Goal: Navigation & Orientation: Find specific page/section

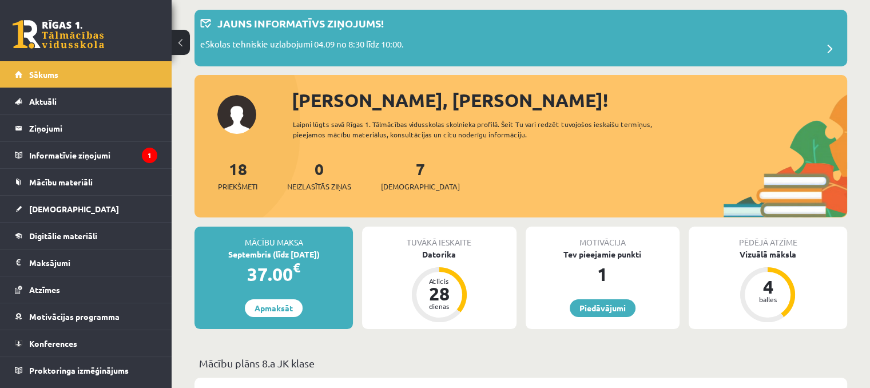
scroll to position [114, 0]
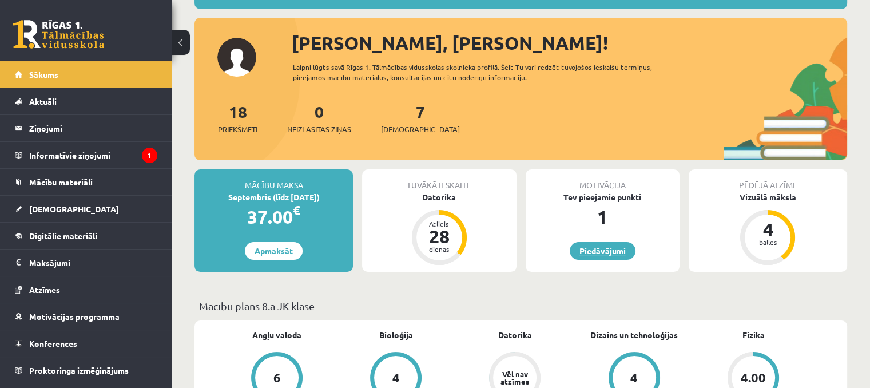
click at [610, 253] on link "Piedāvājumi" at bounding box center [603, 251] width 66 height 18
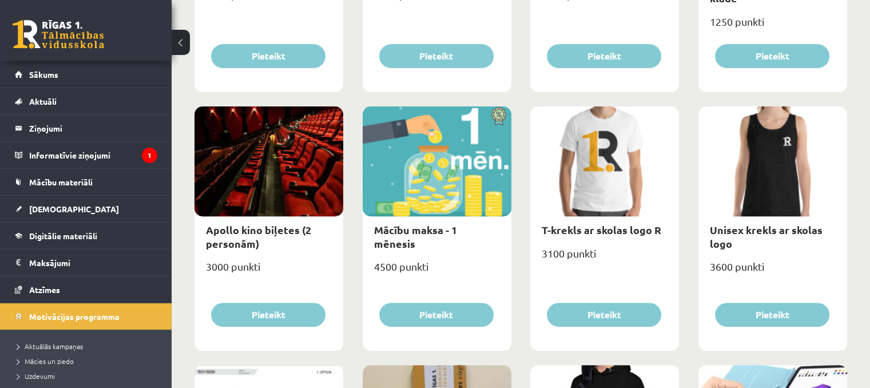
scroll to position [457, 0]
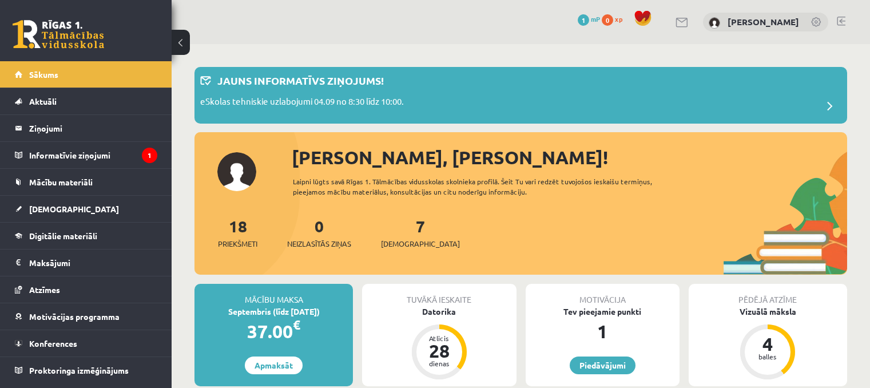
scroll to position [114, 0]
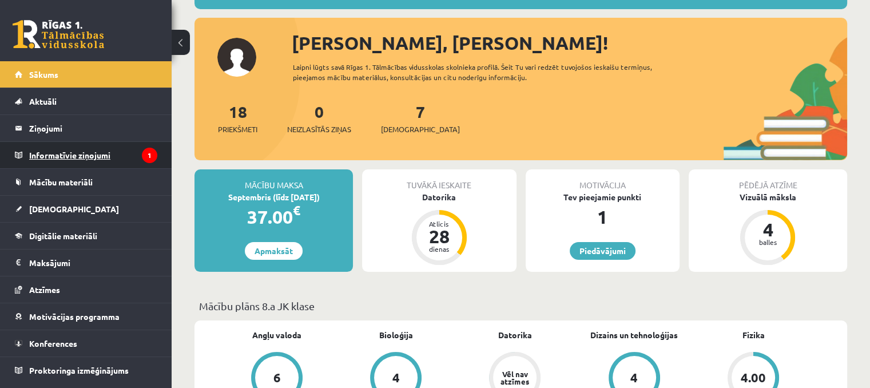
click at [76, 149] on legend "Informatīvie ziņojumi 1" at bounding box center [93, 155] width 128 height 26
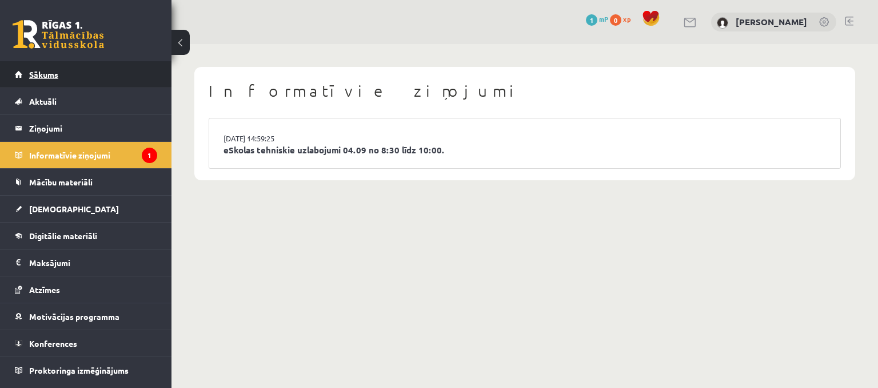
click at [46, 75] on span "Sākums" at bounding box center [43, 74] width 29 height 10
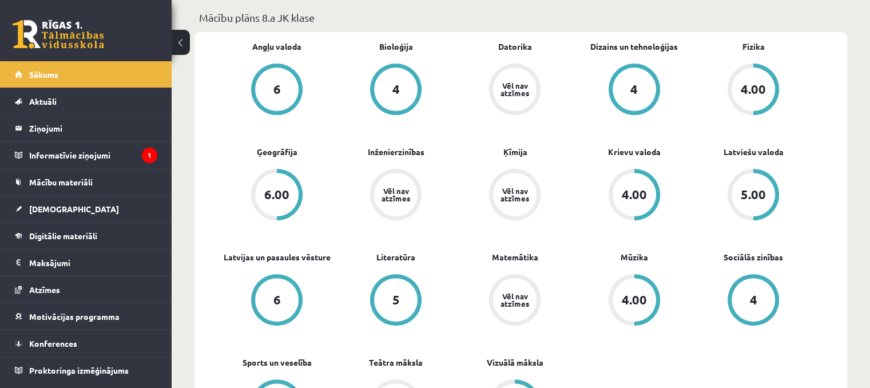
scroll to position [400, 0]
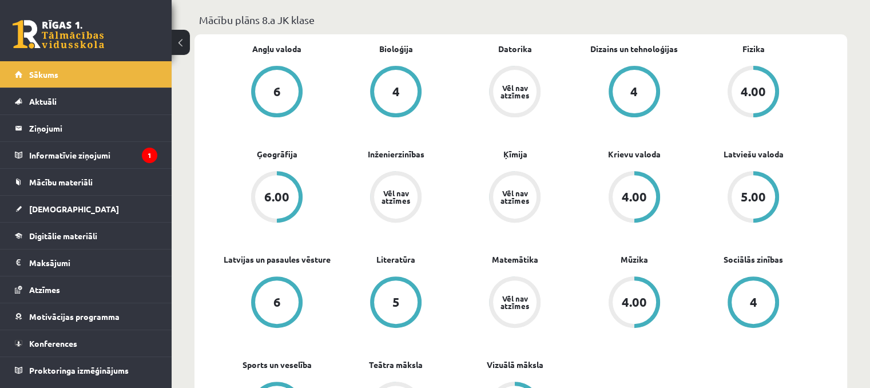
click at [515, 285] on div "Vēl nav atzīmes" at bounding box center [514, 301] width 43 height 43
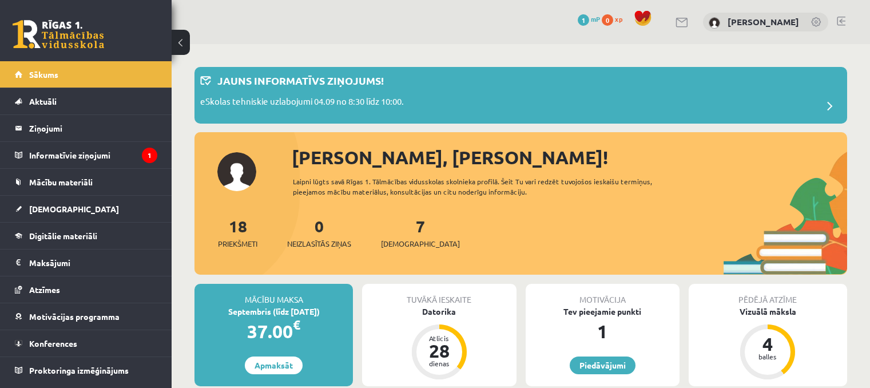
scroll to position [400, 0]
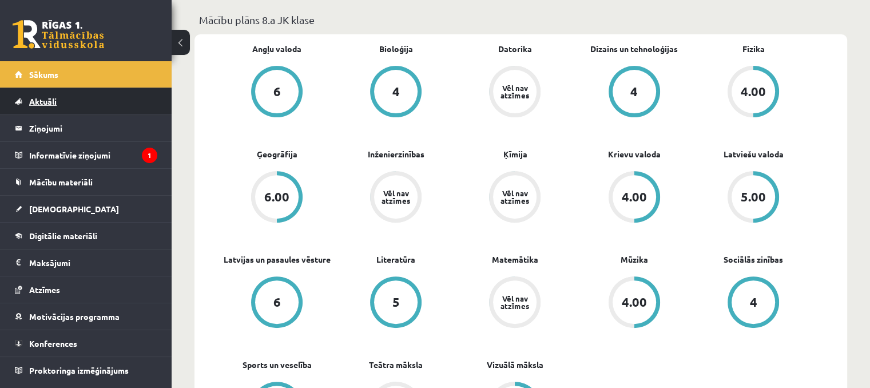
click at [57, 97] on link "Aktuāli" at bounding box center [86, 101] width 142 height 26
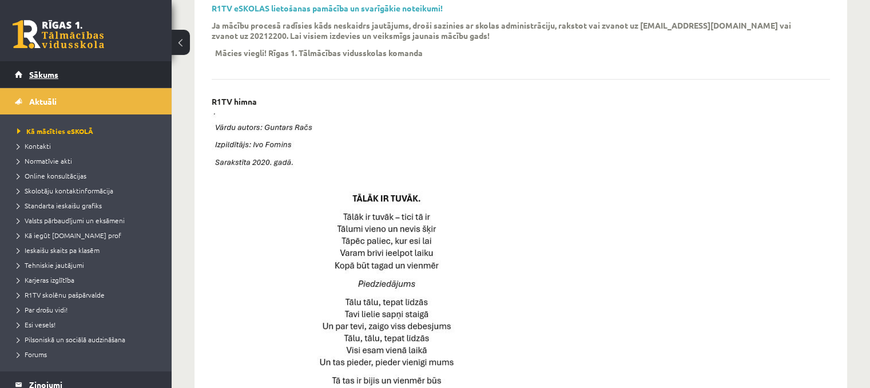
click at [32, 78] on span "Sākums" at bounding box center [43, 74] width 29 height 10
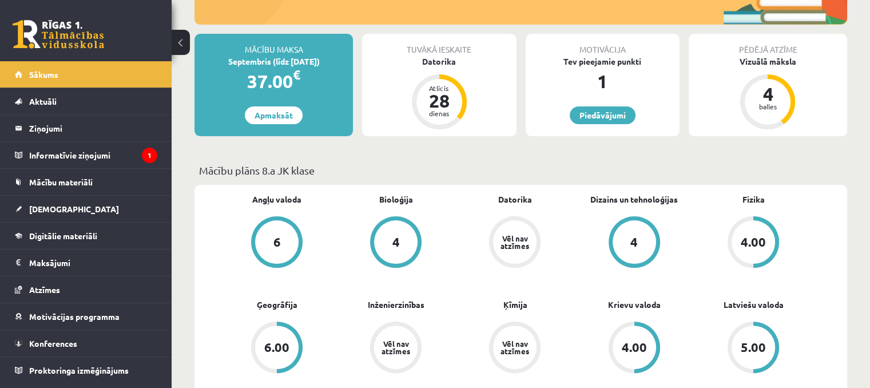
scroll to position [57, 0]
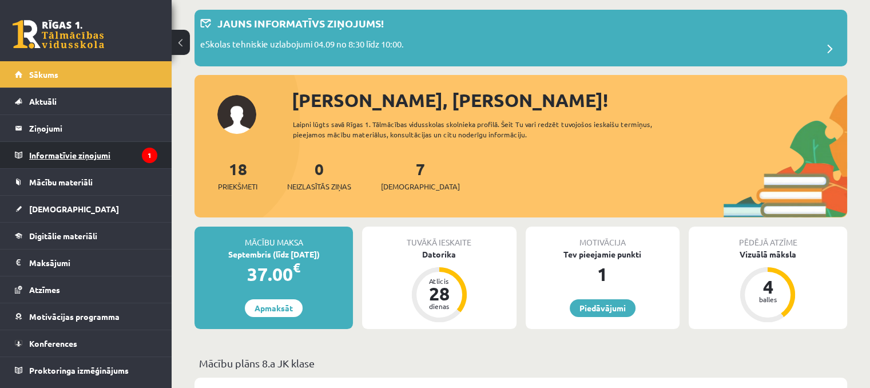
click at [98, 152] on legend "Informatīvie ziņojumi 1" at bounding box center [93, 155] width 128 height 26
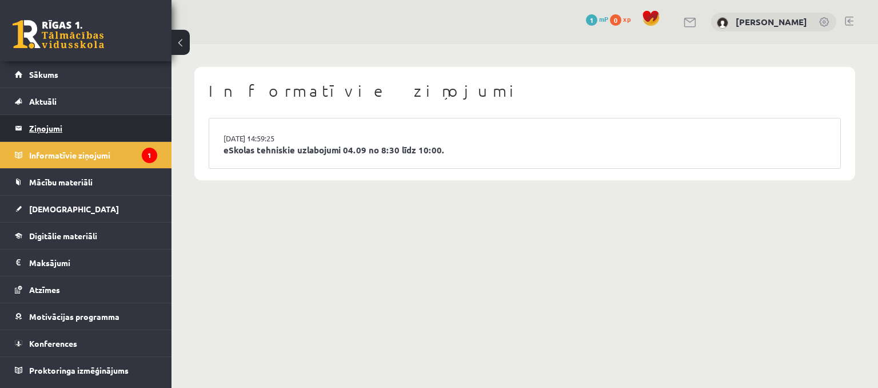
click at [84, 132] on legend "Ziņojumi 0" at bounding box center [93, 128] width 128 height 26
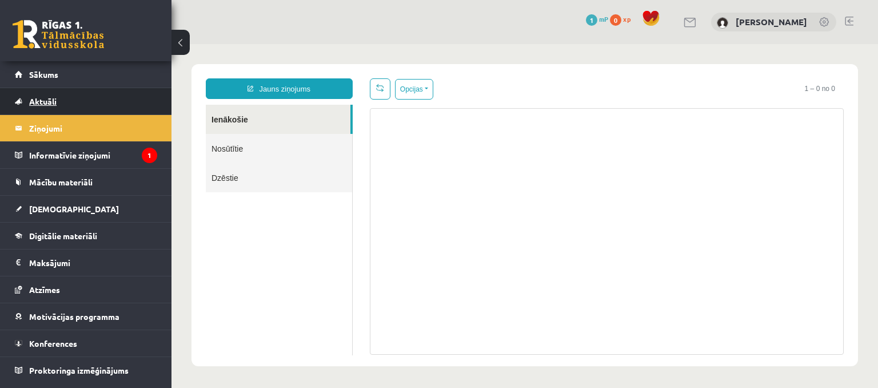
click at [81, 103] on link "Aktuāli" at bounding box center [86, 101] width 142 height 26
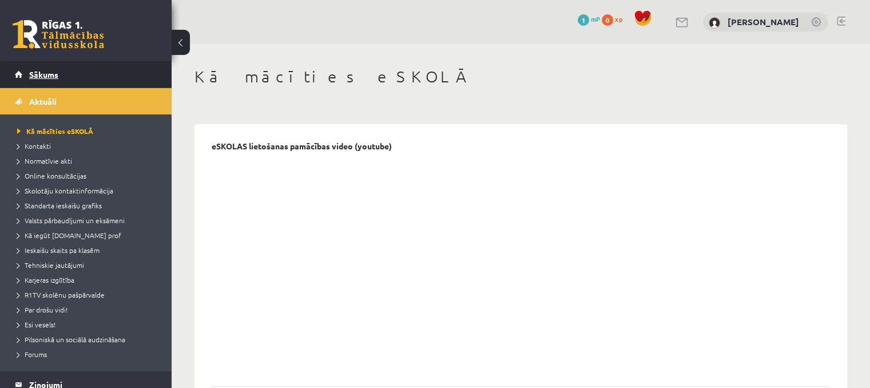
click at [62, 68] on link "Sākums" at bounding box center [86, 74] width 142 height 26
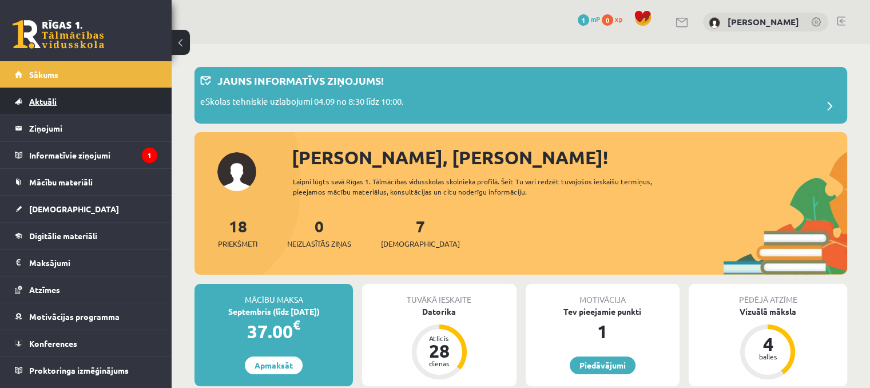
click at [83, 106] on link "Aktuāli" at bounding box center [86, 101] width 142 height 26
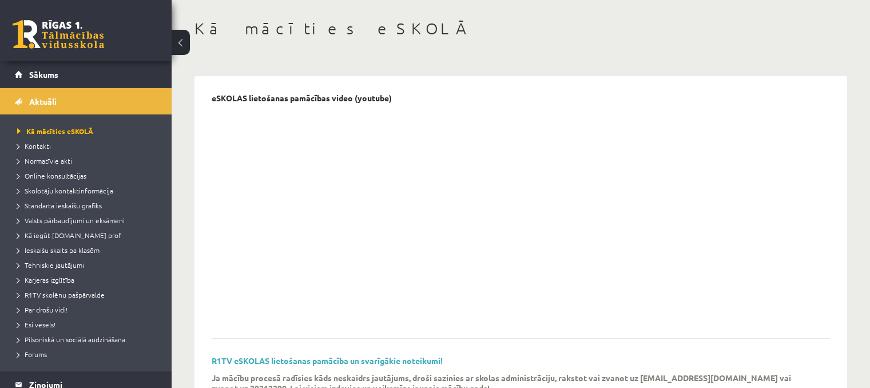
scroll to position [57, 0]
